Goal: Task Accomplishment & Management: Complete application form

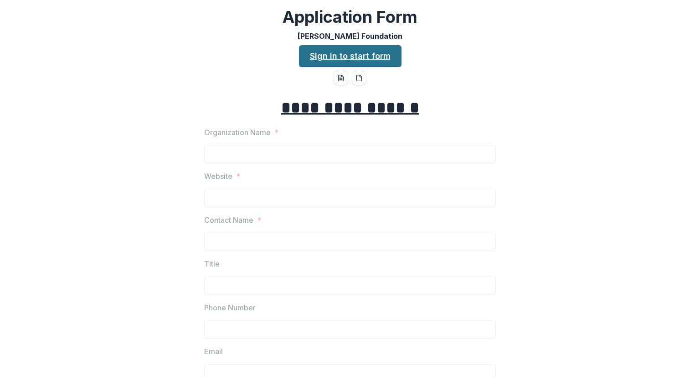
click at [356, 54] on link "Sign in to start form" at bounding box center [350, 56] width 103 height 22
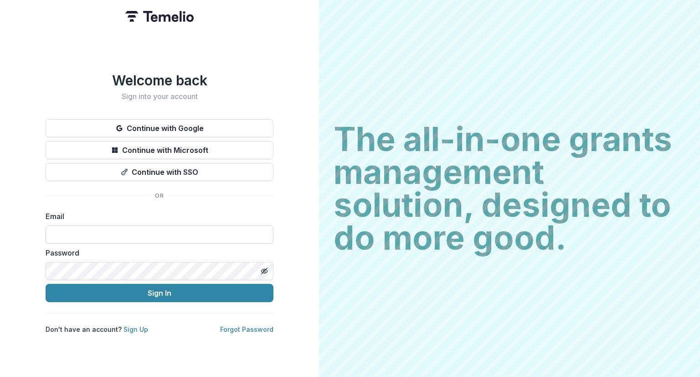
click at [110, 231] on input at bounding box center [160, 234] width 228 height 18
type input "**********"
click at [46, 284] on button "Sign In" at bounding box center [160, 293] width 228 height 18
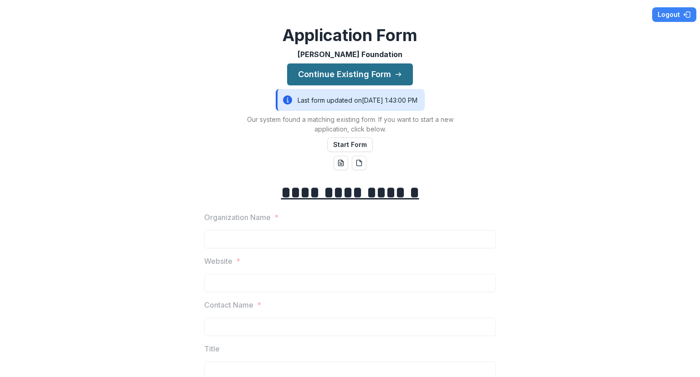
click at [343, 71] on button "Continue Existing Form" at bounding box center [350, 74] width 126 height 22
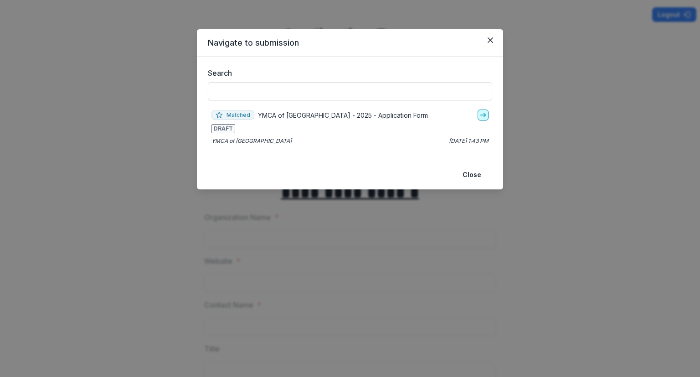
click at [481, 116] on icon "go-to" at bounding box center [483, 114] width 7 height 7
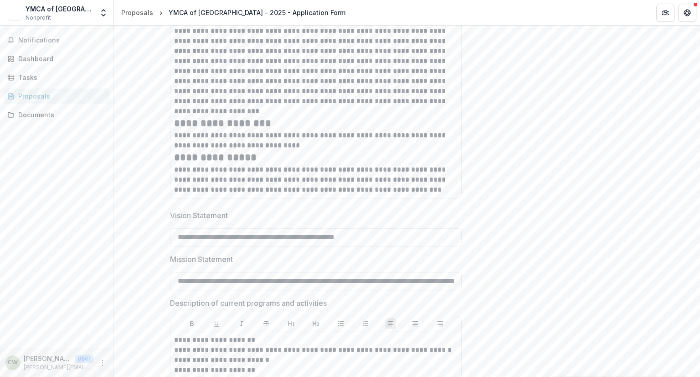
scroll to position [729, 0]
